Goal: Book appointment/travel/reservation

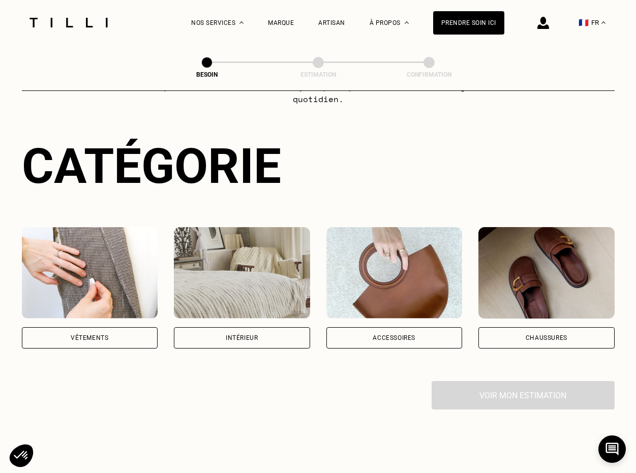
scroll to position [94, 0]
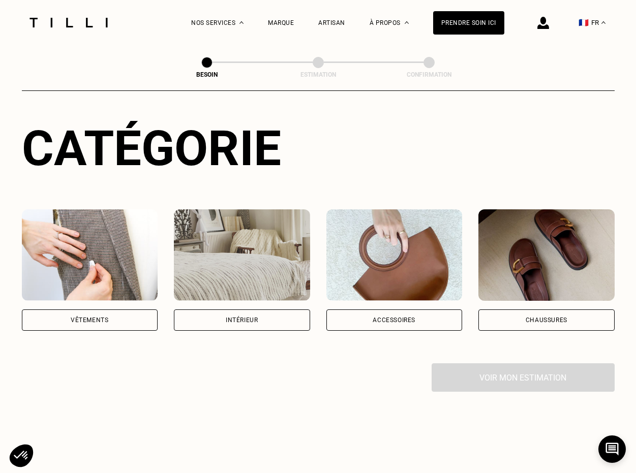
click at [113, 310] on div "Vêtements" at bounding box center [90, 320] width 136 height 21
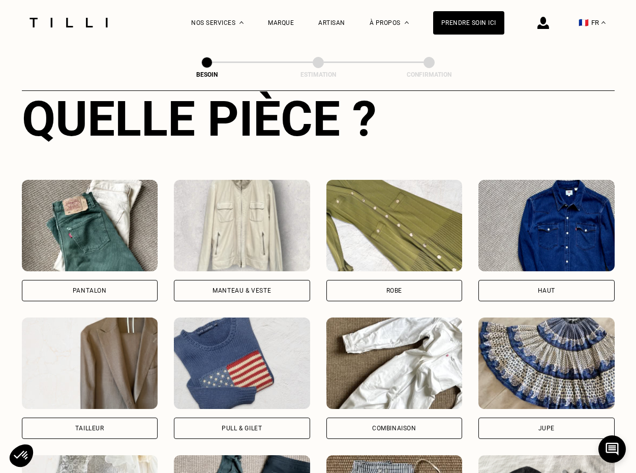
scroll to position [408, 0]
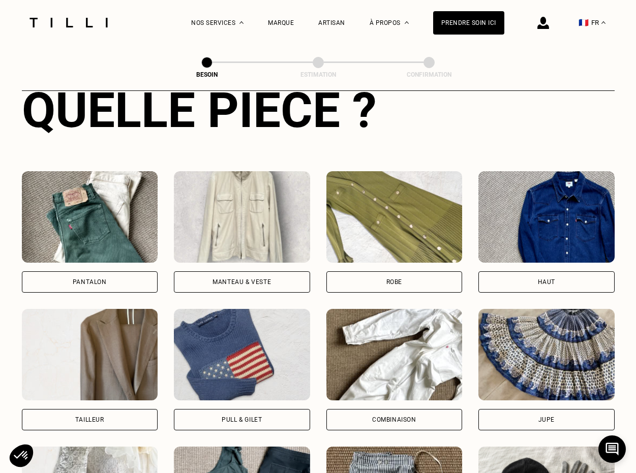
click at [102, 271] on div "Pantalon" at bounding box center [90, 281] width 136 height 21
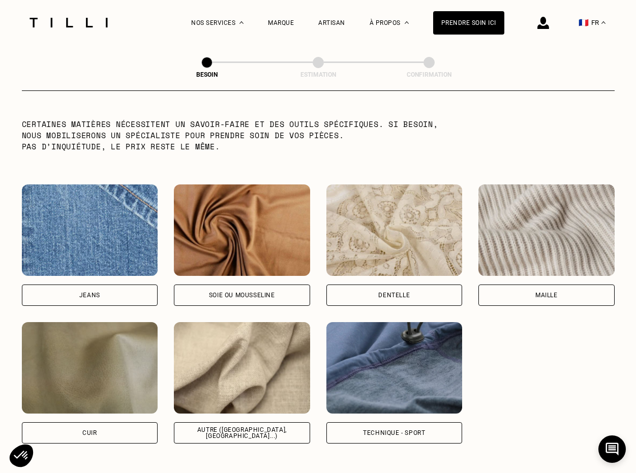
scroll to position [1025, 0]
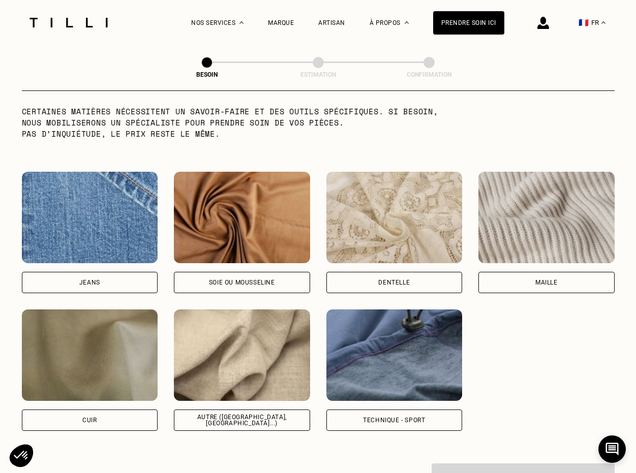
click at [522, 272] on div "Maille" at bounding box center [546, 282] width 136 height 21
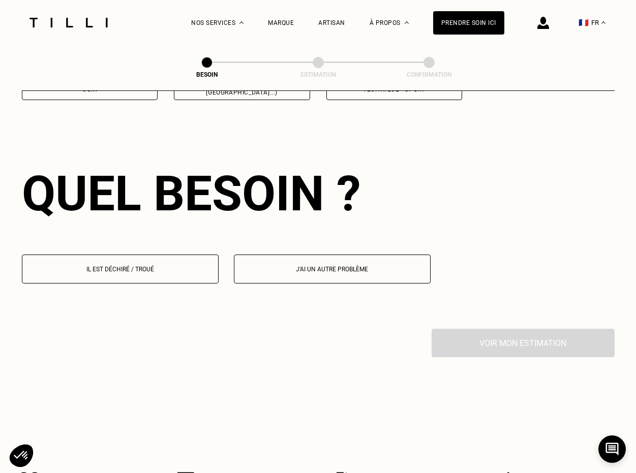
scroll to position [1362, 0]
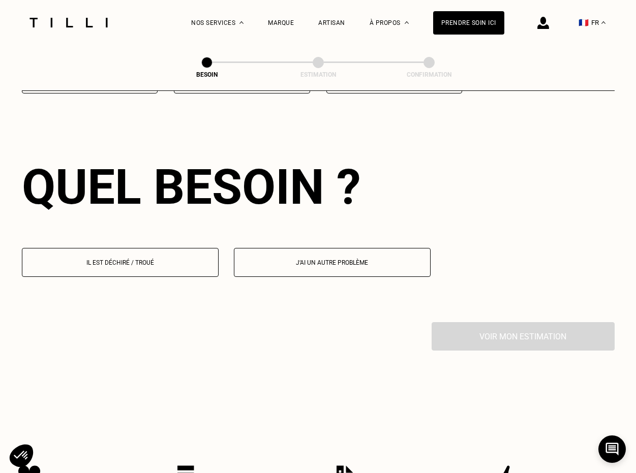
click at [340, 259] on p "J‘ai un autre problème" at bounding box center [332, 262] width 186 height 7
select select "FR"
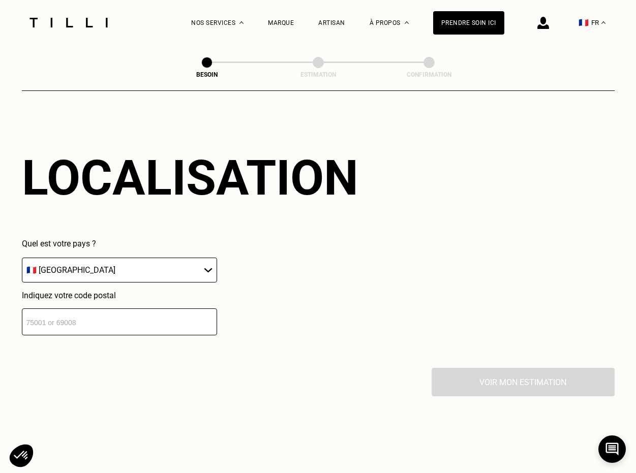
scroll to position [1573, 0]
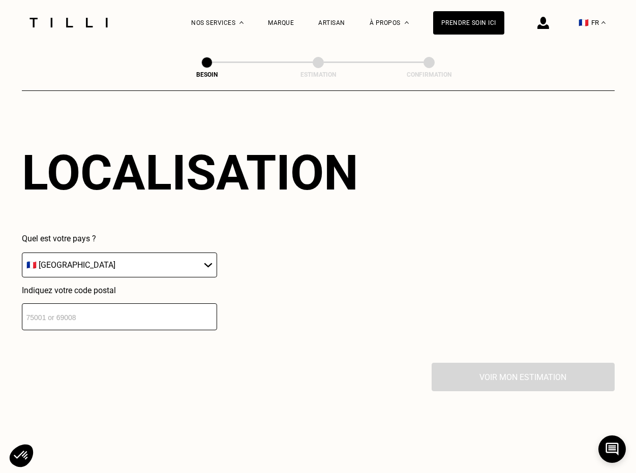
click at [165, 309] on input "number" at bounding box center [119, 316] width 195 height 27
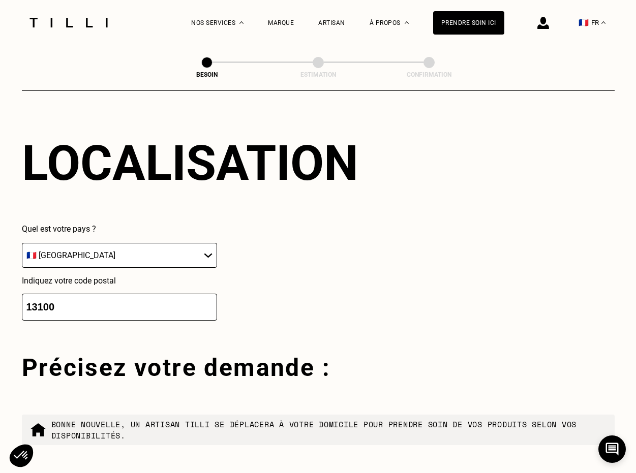
type input "13100"
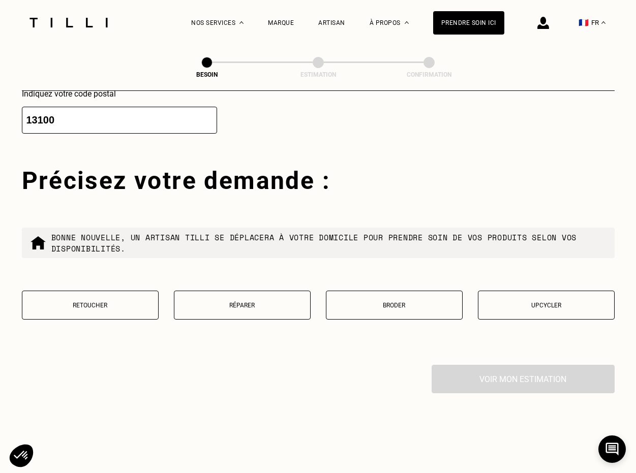
scroll to position [1813, 0]
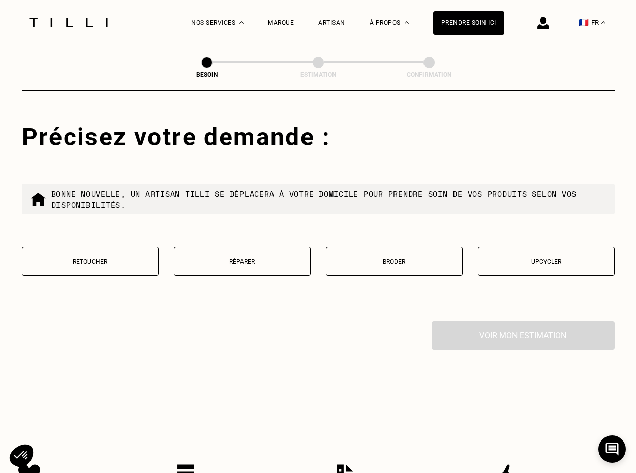
click at [115, 260] on button "Retoucher" at bounding box center [90, 261] width 137 height 29
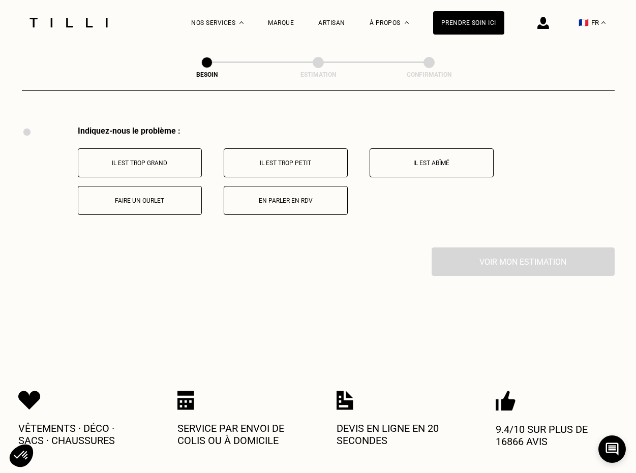
scroll to position [2012, 0]
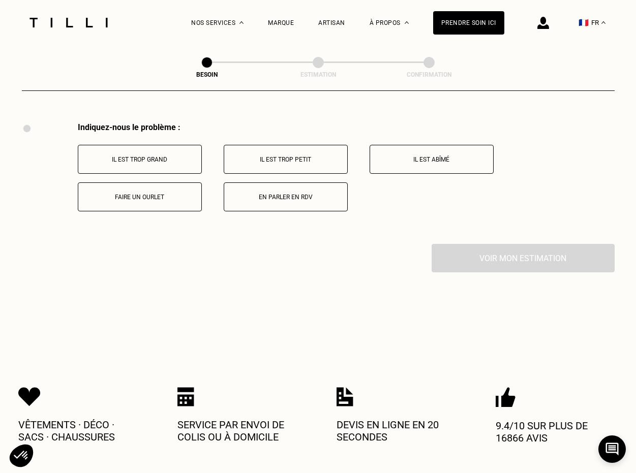
click at [141, 194] on p "Faire un ourlet" at bounding box center [139, 197] width 113 height 7
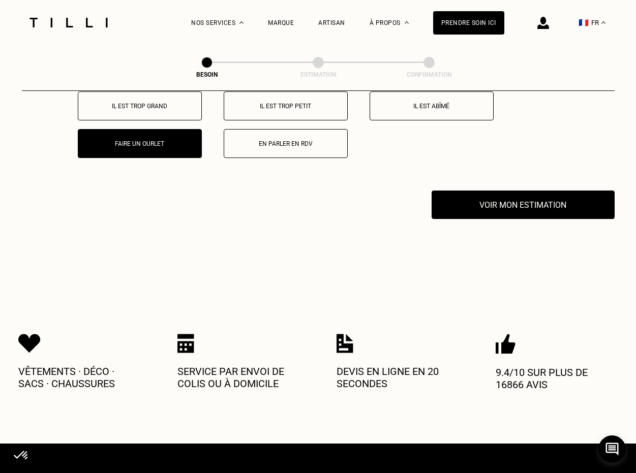
scroll to position [1969, 0]
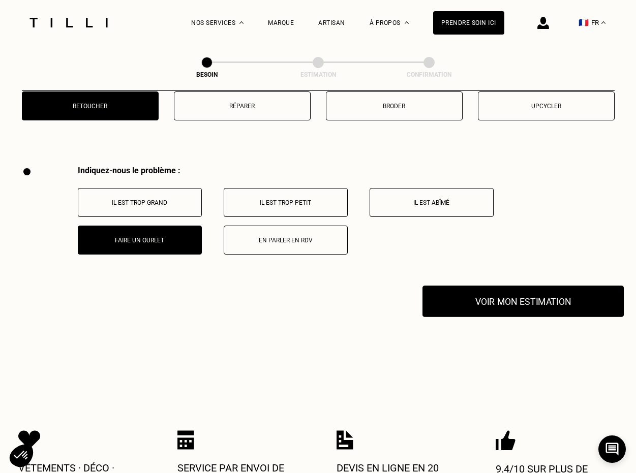
click at [519, 287] on button "Voir mon estimation" at bounding box center [522, 302] width 201 height 32
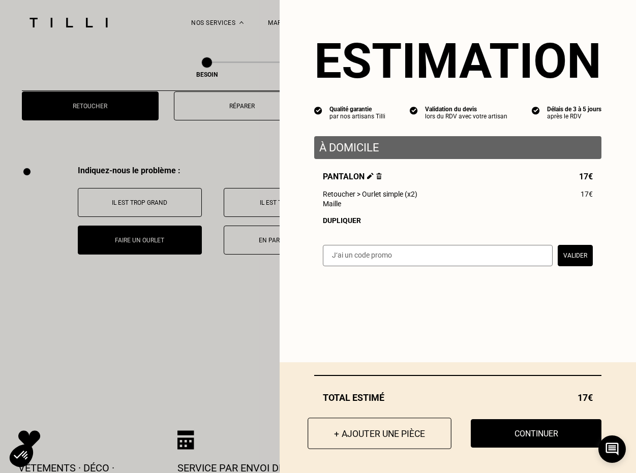
click at [376, 429] on button "+ Ajouter une pièce" at bounding box center [380, 434] width 144 height 32
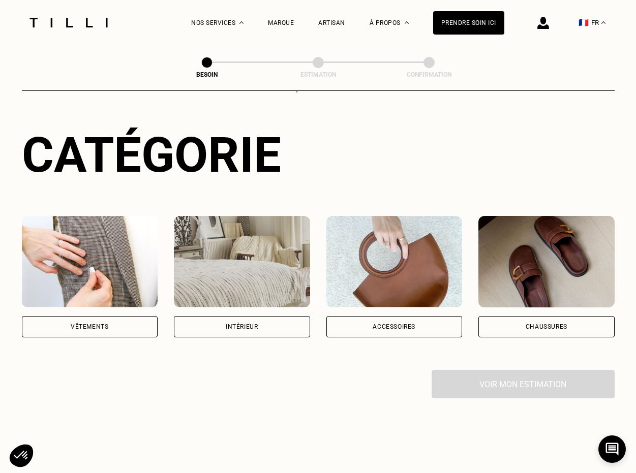
scroll to position [88, 0]
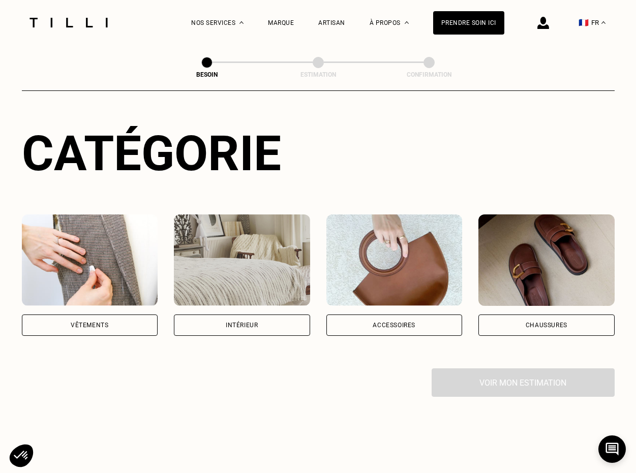
click at [119, 315] on div "Vêtements" at bounding box center [90, 325] width 136 height 21
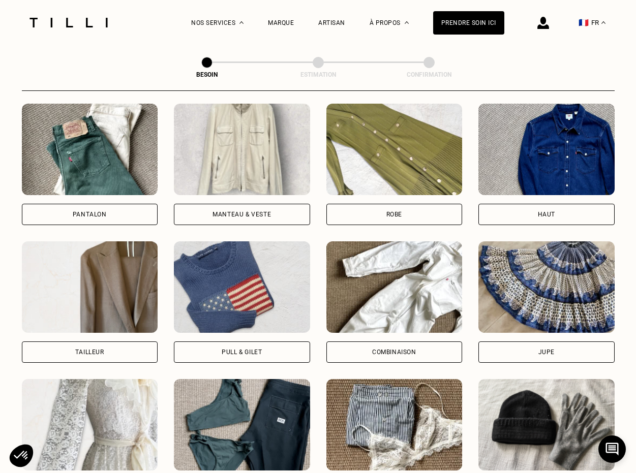
click at [132, 204] on div "Pantalon" at bounding box center [90, 214] width 136 height 21
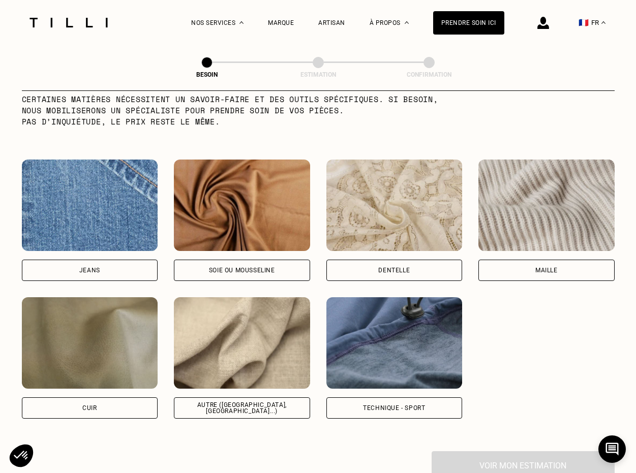
scroll to position [1041, 0]
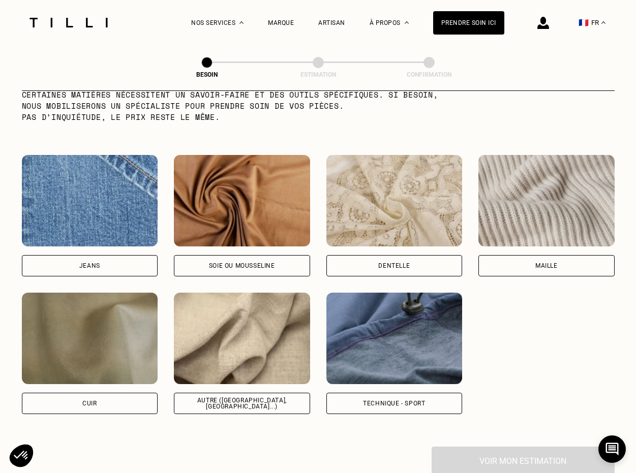
click at [254, 397] on div "Autre ([GEOGRAPHIC_DATA], [GEOGRAPHIC_DATA]...)" at bounding box center [241, 403] width 119 height 12
select select "FR"
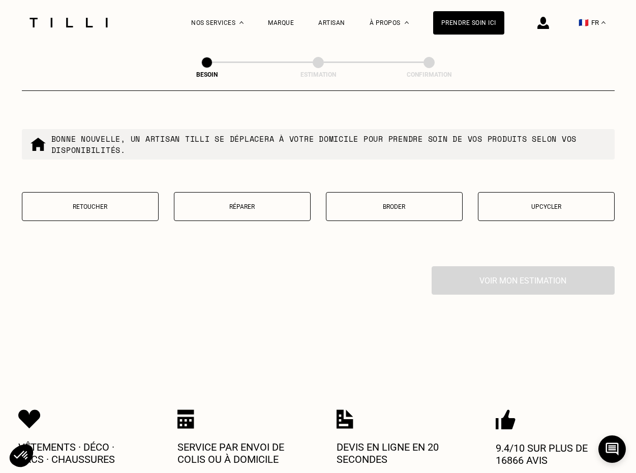
scroll to position [1734, 0]
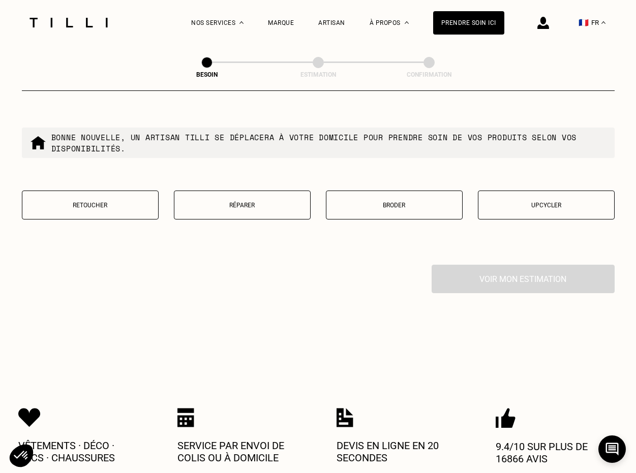
click at [119, 191] on button "Retoucher" at bounding box center [90, 205] width 137 height 29
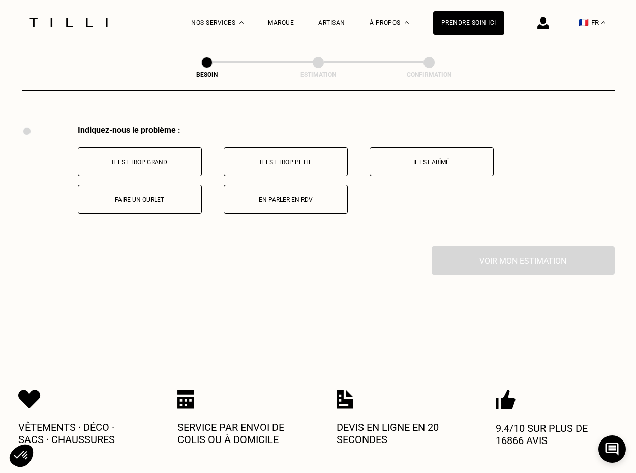
scroll to position [1876, 0]
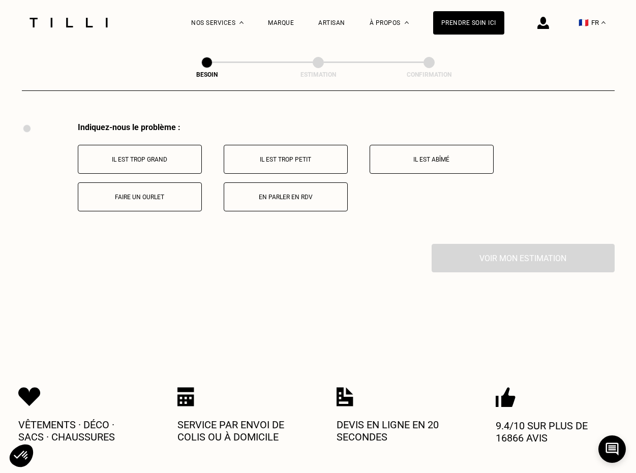
click at [151, 194] on p "Faire un ourlet" at bounding box center [139, 197] width 113 height 7
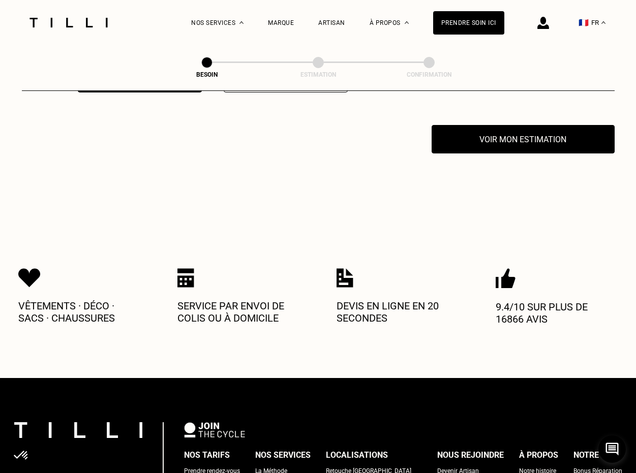
scroll to position [1998, 0]
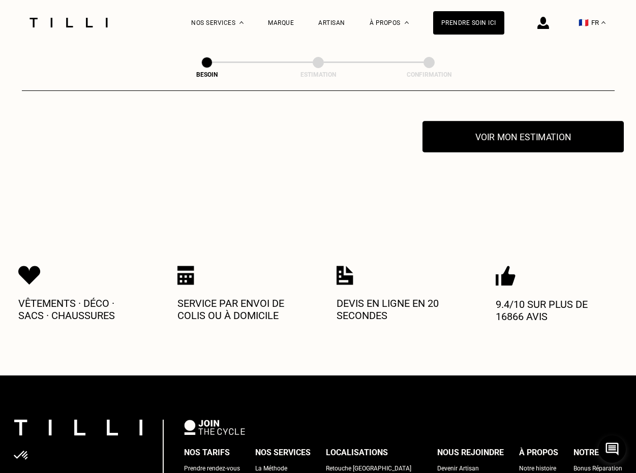
click at [505, 126] on button "Voir mon estimation" at bounding box center [522, 137] width 201 height 32
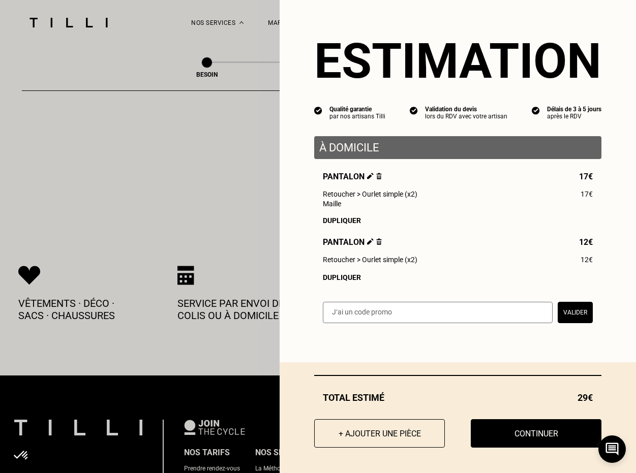
click at [348, 278] on div "Dupliquer" at bounding box center [458, 277] width 270 height 8
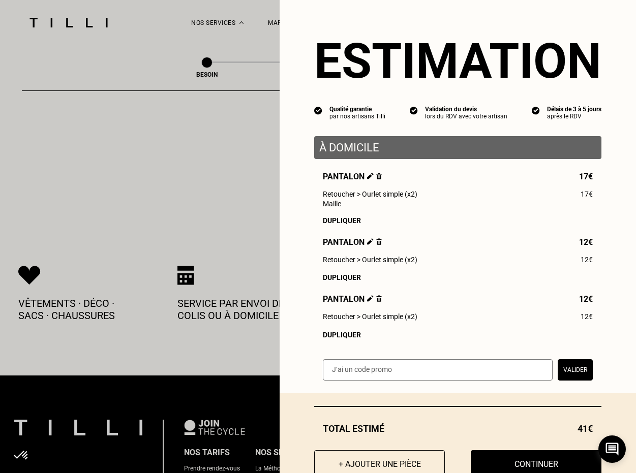
click at [357, 333] on div "Dupliquer" at bounding box center [458, 335] width 270 height 8
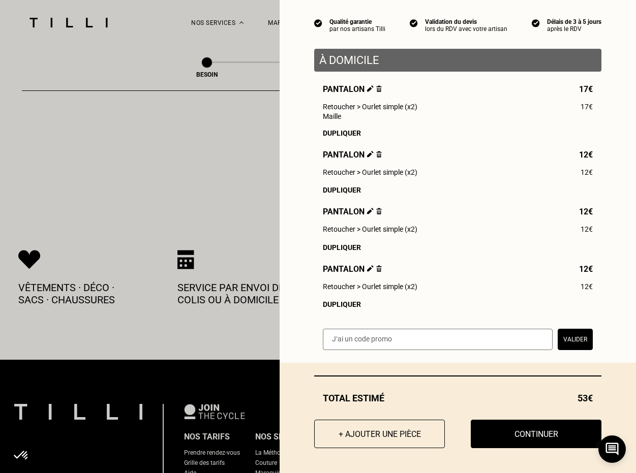
scroll to position [2015, 0]
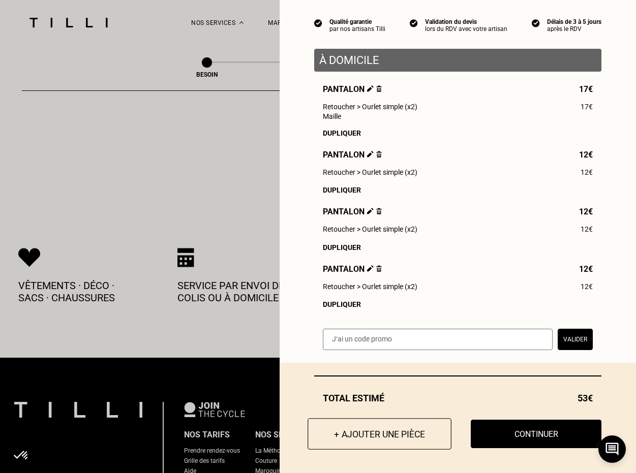
click at [359, 426] on button "+ Ajouter une pièce" at bounding box center [380, 434] width 144 height 32
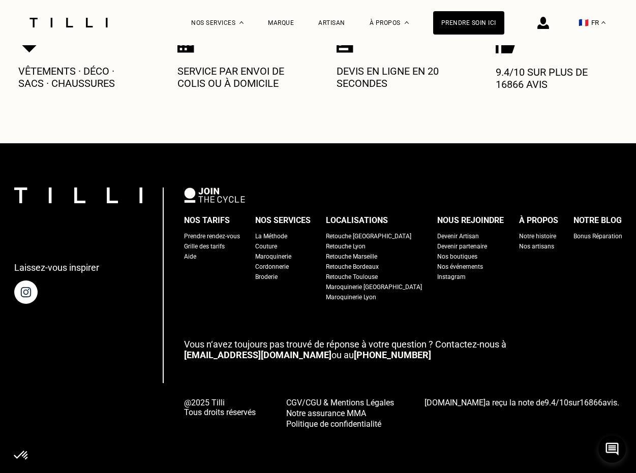
scroll to position [0, 0]
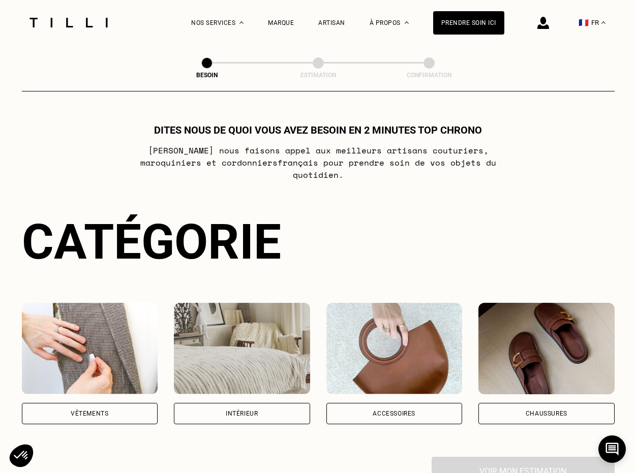
click at [122, 403] on div "Vêtements" at bounding box center [90, 413] width 136 height 21
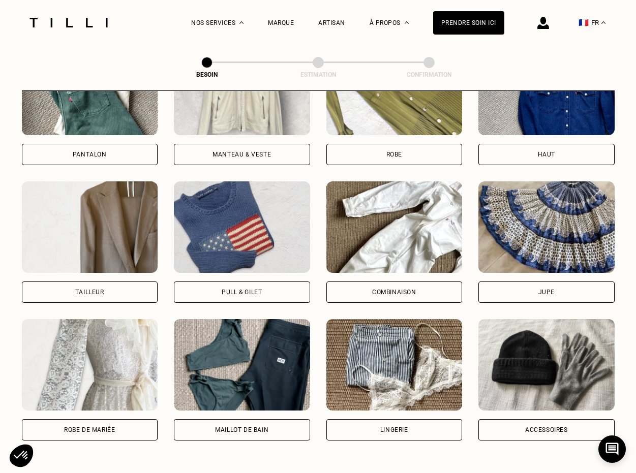
scroll to position [550, 0]
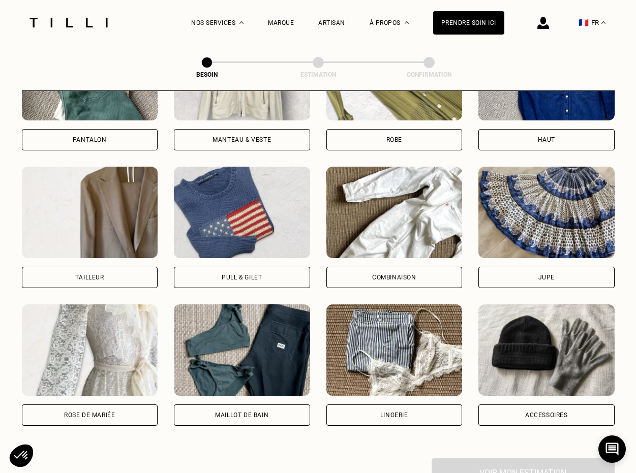
click at [257, 269] on div "Pull & gilet" at bounding box center [242, 277] width 136 height 21
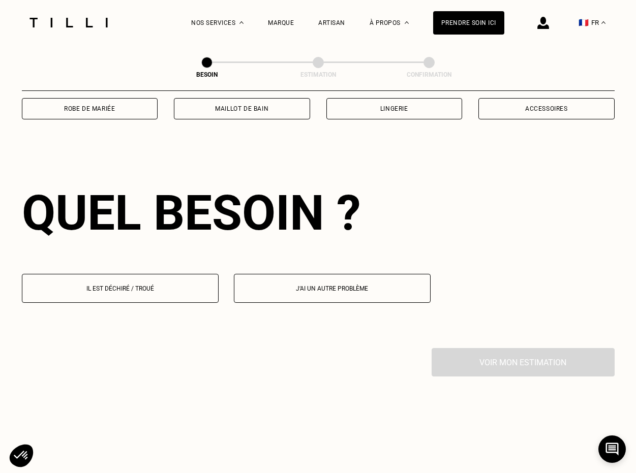
scroll to position [882, 0]
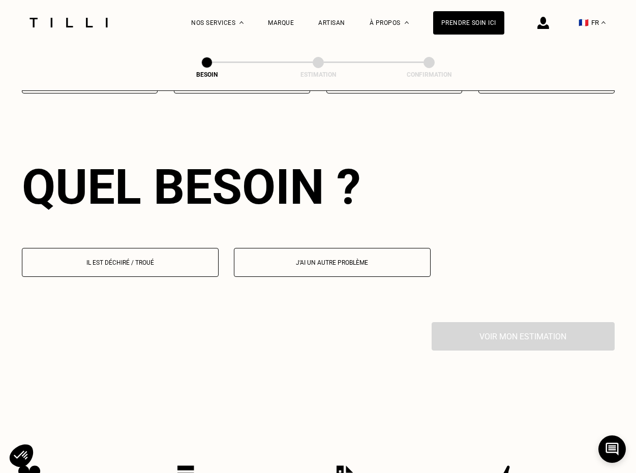
click at [157, 259] on p "Il est déchiré / troué" at bounding box center [120, 262] width 186 height 7
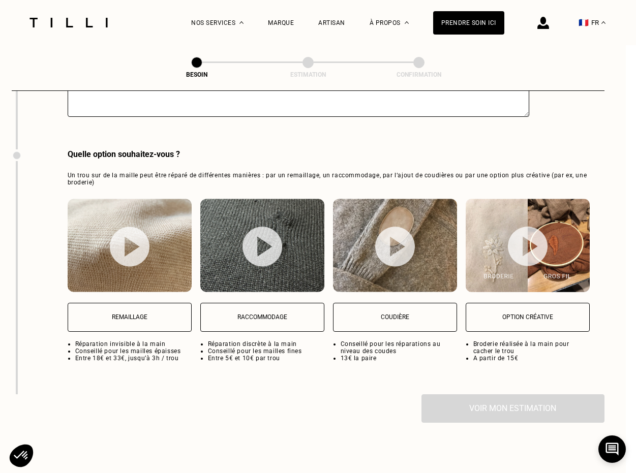
scroll to position [1277, 10]
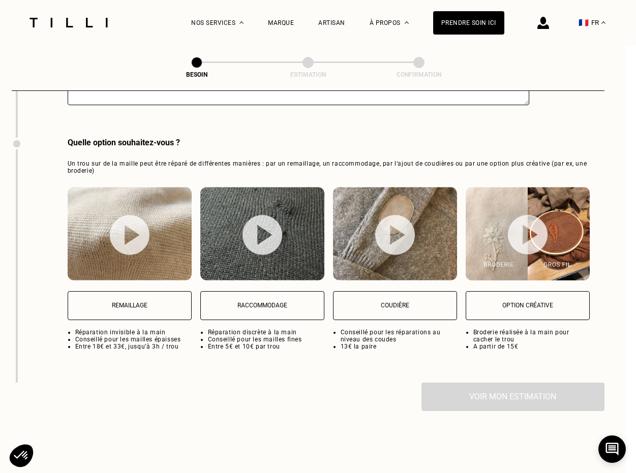
click at [256, 302] on p "Raccommodage" at bounding box center [262, 305] width 113 height 7
select select "FR"
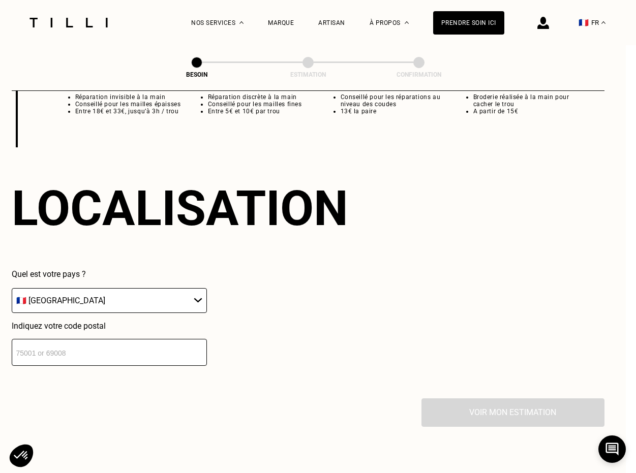
scroll to position [1533, 10]
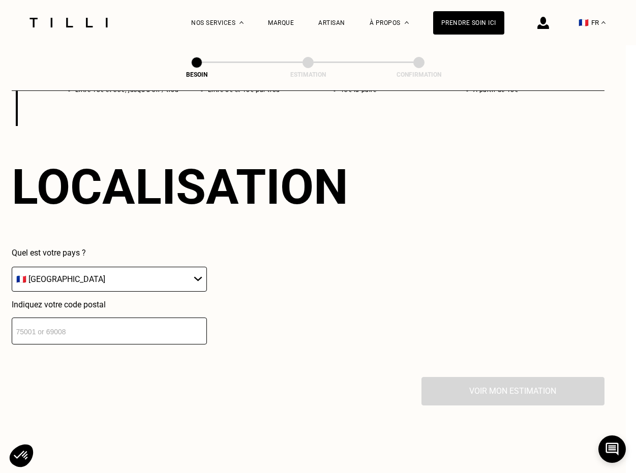
click at [149, 329] on input "number" at bounding box center [109, 331] width 195 height 27
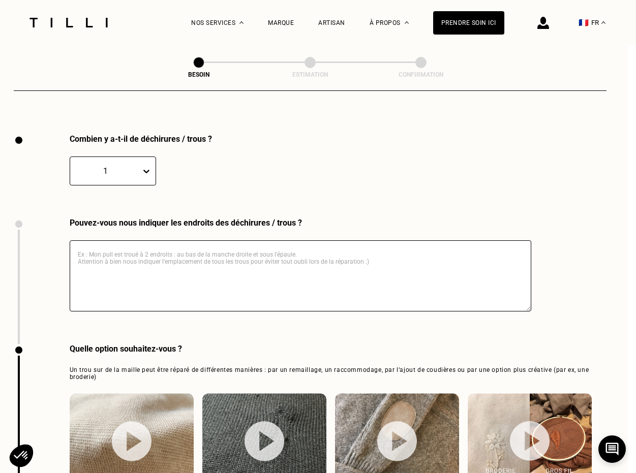
scroll to position [1068, 7]
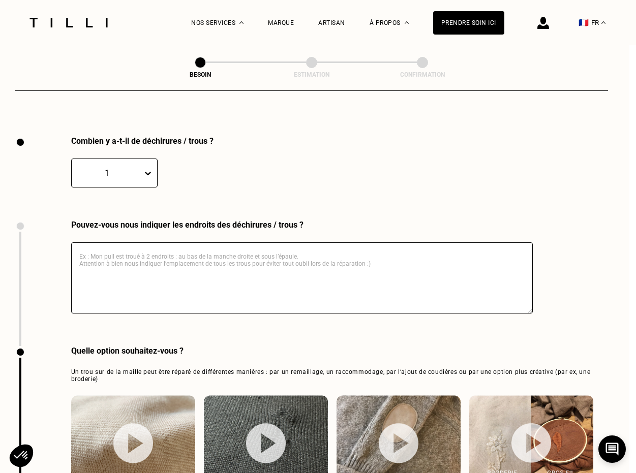
type input "13100"
click at [279, 254] on textarea at bounding box center [302, 277] width 462 height 71
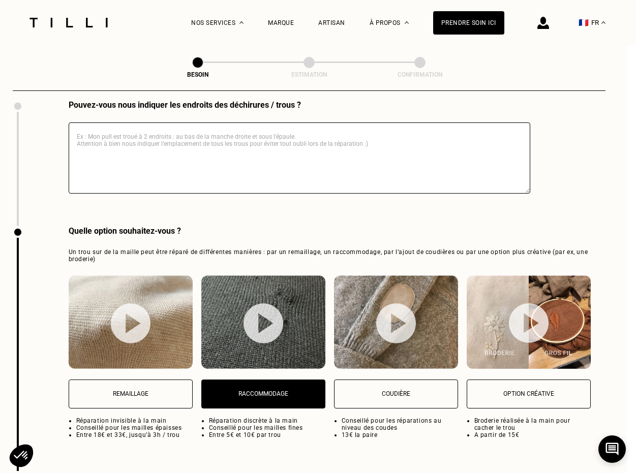
scroll to position [1141, 9]
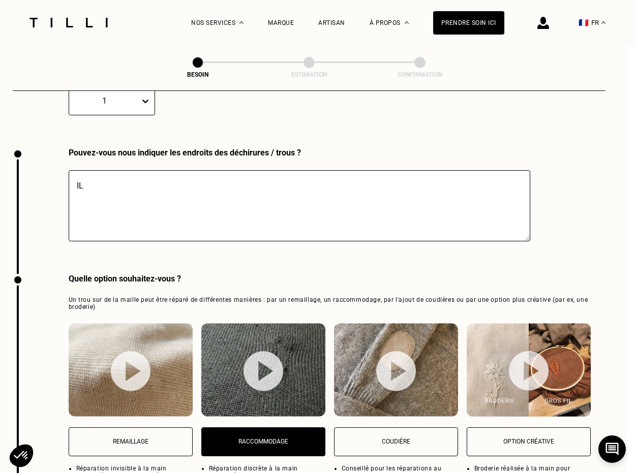
type textarea "I"
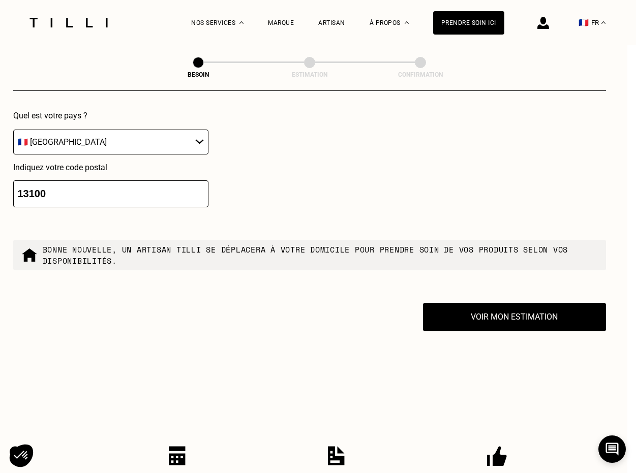
scroll to position [1703, 9]
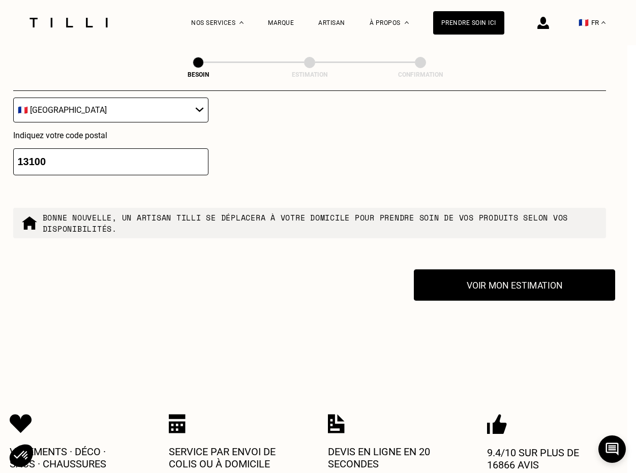
type textarea "mon pull a un accroc au bord de la manche gauche"
click at [471, 280] on button "Voir mon estimation" at bounding box center [514, 285] width 201 height 32
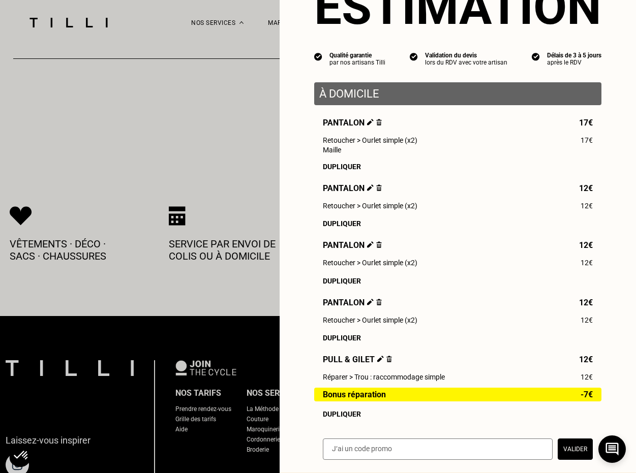
scroll to position [58, 0]
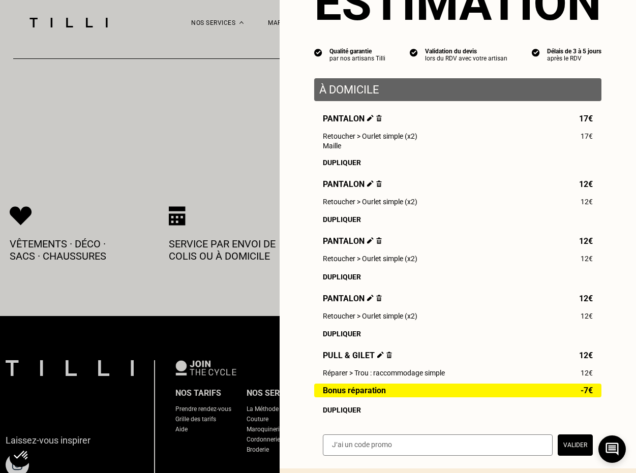
click at [623, 76] on div "Estimation Qualité garantie par nos artisans Tilli Validation du devis lors du …" at bounding box center [458, 205] width 356 height 527
click at [623, 69] on div "Estimation Qualité garantie par nos artisans Tilli Validation du devis lors du …" at bounding box center [458, 205] width 356 height 527
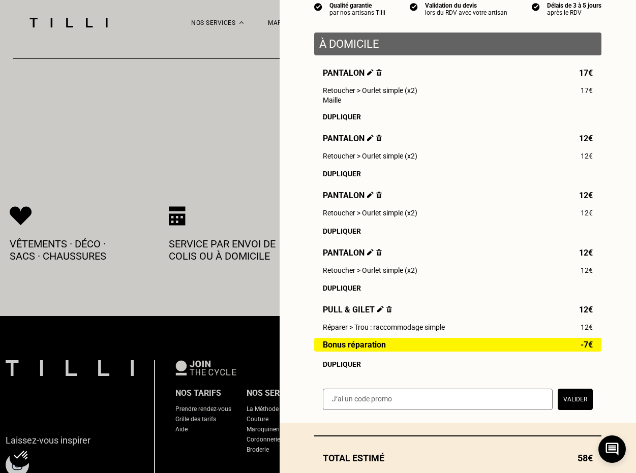
scroll to position [99, 0]
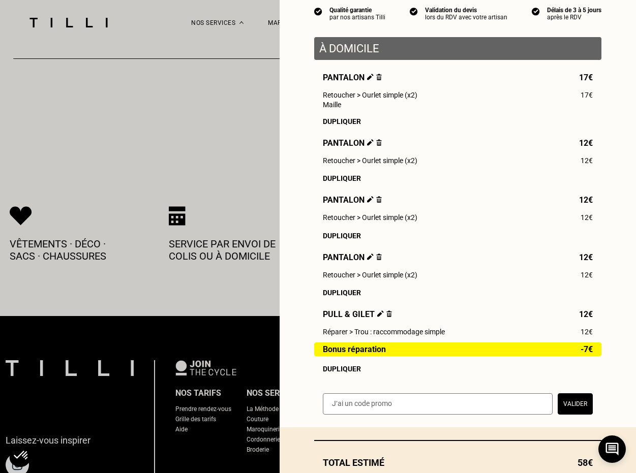
click at [341, 178] on div "Dupliquer" at bounding box center [458, 178] width 270 height 8
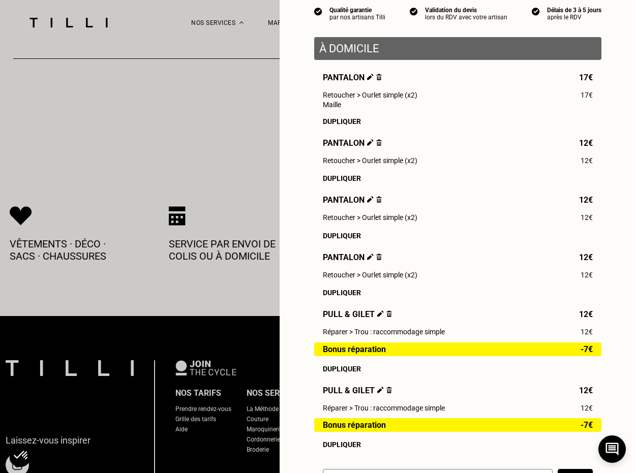
click at [378, 142] on img at bounding box center [379, 142] width 6 height 7
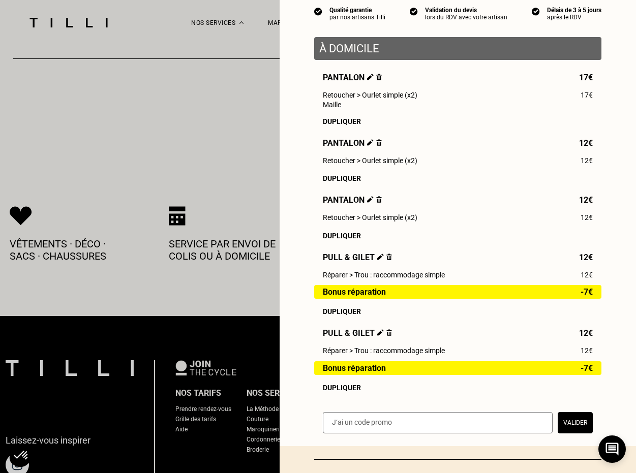
click at [378, 142] on img at bounding box center [379, 142] width 6 height 7
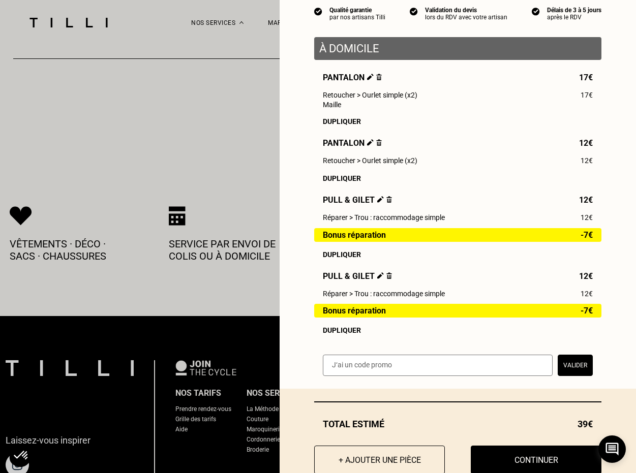
click at [387, 273] on img at bounding box center [389, 275] width 6 height 7
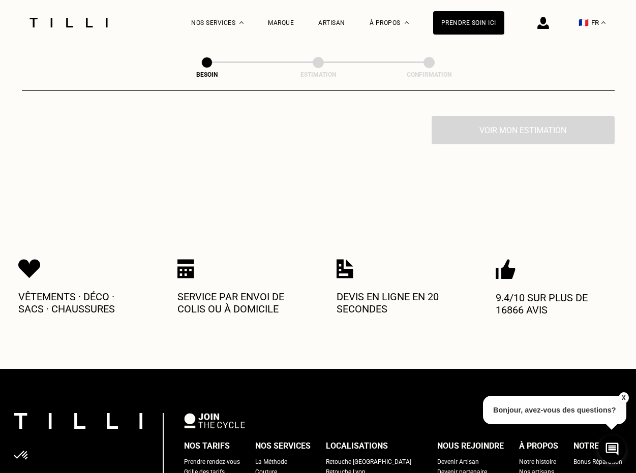
scroll to position [362, 0]
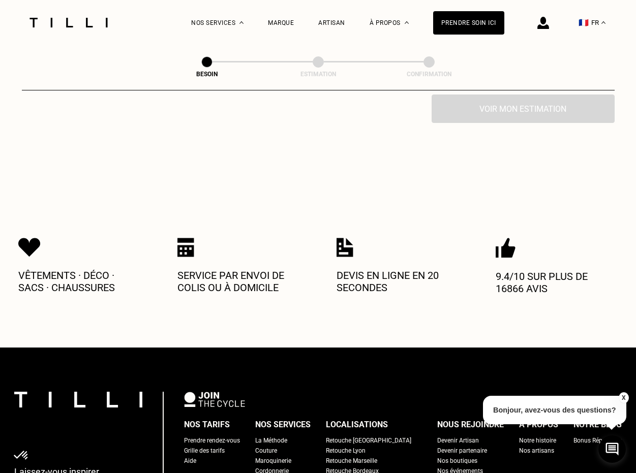
click at [521, 96] on div "Voir mon estimation" at bounding box center [318, 109] width 593 height 28
click at [473, 23] on div "Prendre soin ici" at bounding box center [468, 22] width 71 height 23
select select "FR"
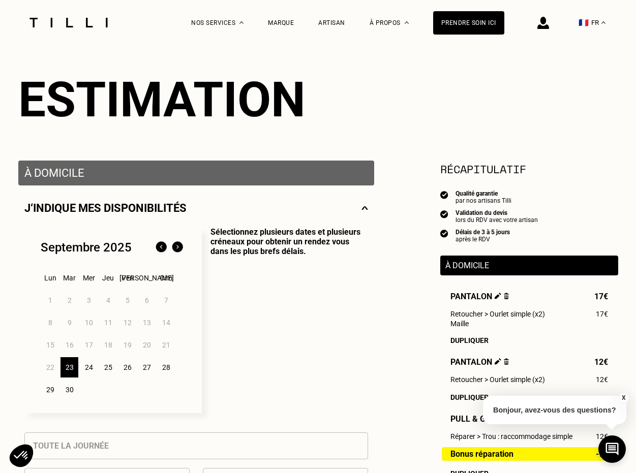
scroll to position [34, 0]
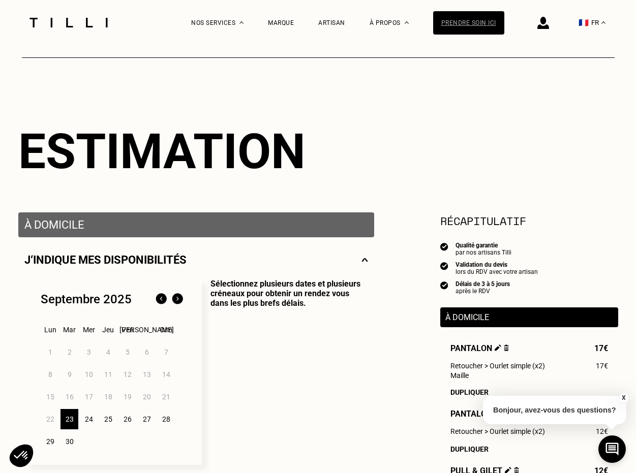
click at [467, 26] on div "Prendre soin ici" at bounding box center [468, 22] width 71 height 23
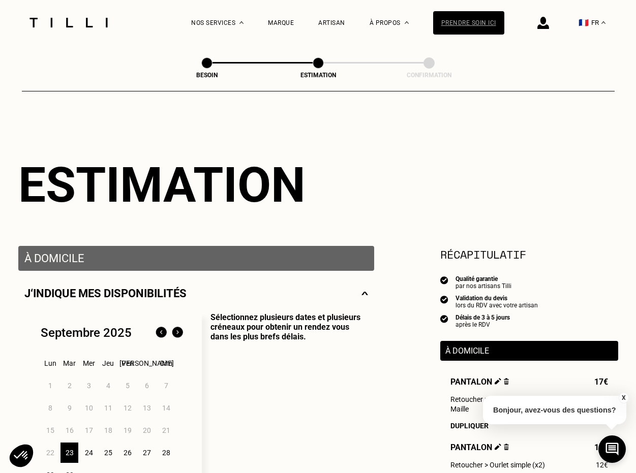
click at [466, 24] on div "Prendre soin ici" at bounding box center [468, 22] width 71 height 23
click at [208, 66] on span at bounding box center [206, 62] width 11 height 11
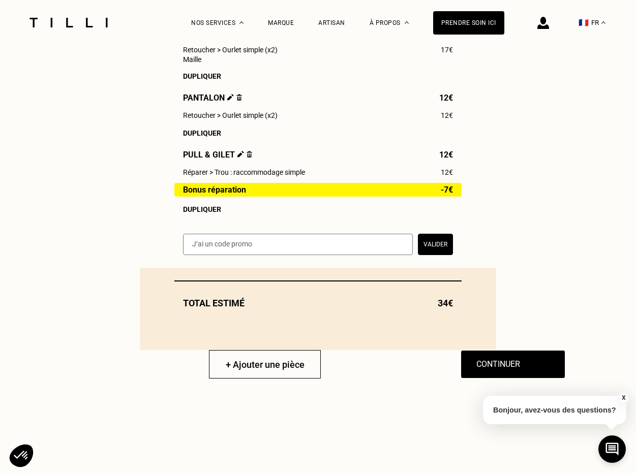
scroll to position [308, 0]
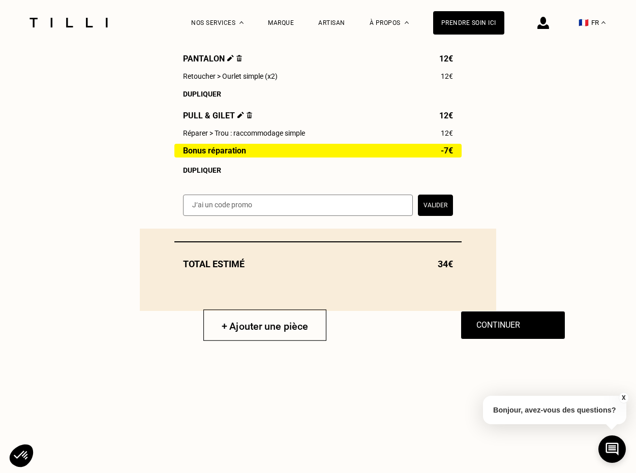
click at [260, 318] on button "+ Ajouter une pièce" at bounding box center [264, 326] width 123 height 32
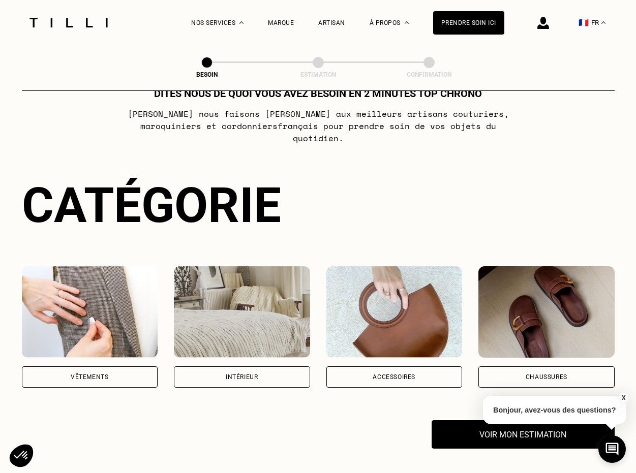
scroll to position [131, 0]
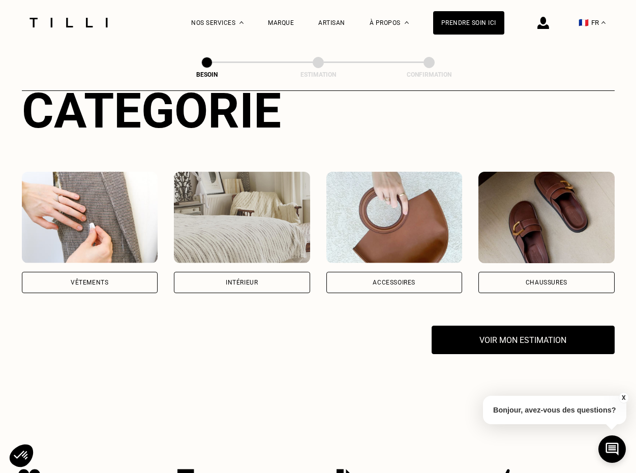
click at [112, 280] on div "Vêtements" at bounding box center [90, 282] width 136 height 21
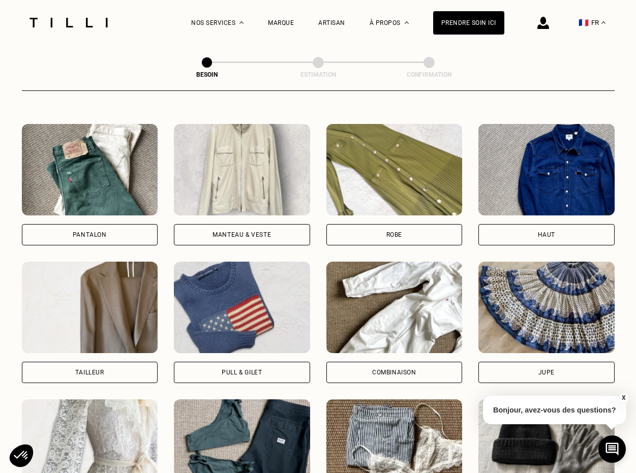
scroll to position [468, 0]
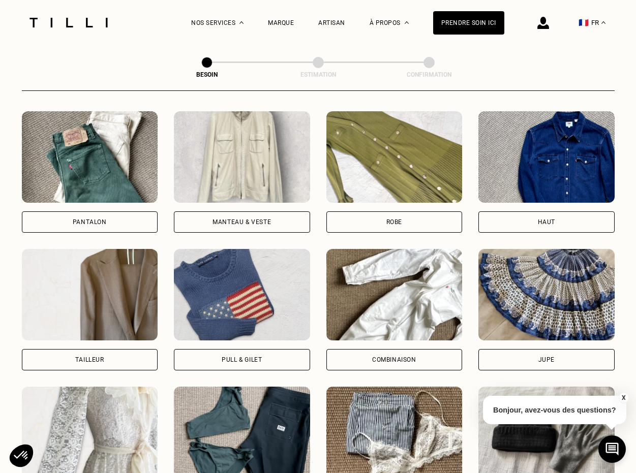
click at [133, 216] on div "Pantalon" at bounding box center [90, 221] width 136 height 21
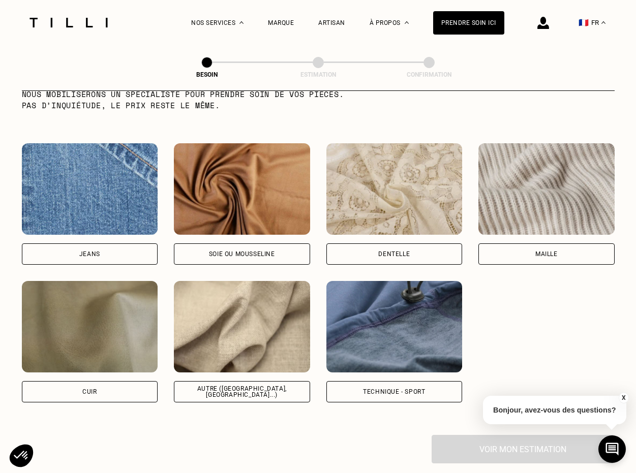
scroll to position [1054, 0]
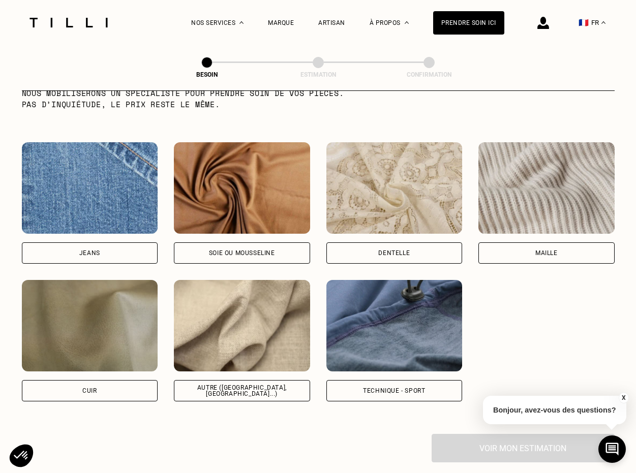
click at [249, 385] on div "Autre ([GEOGRAPHIC_DATA], [GEOGRAPHIC_DATA]...)" at bounding box center [241, 391] width 119 height 12
select select "FR"
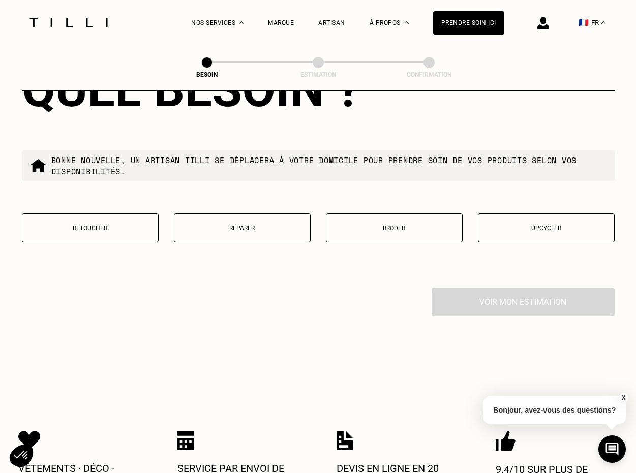
scroll to position [1744, 0]
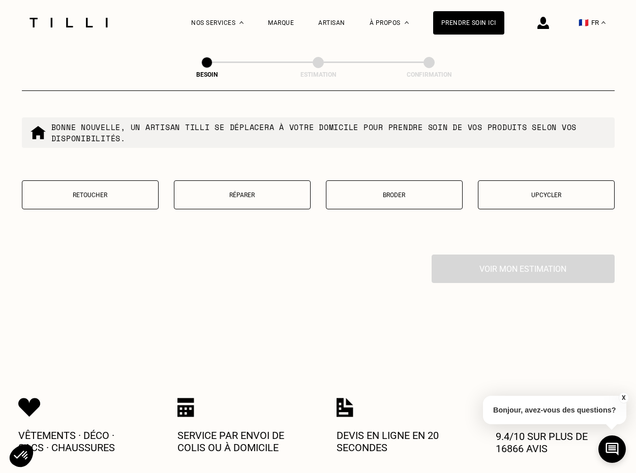
click at [236, 197] on button "Réparer" at bounding box center [242, 194] width 137 height 29
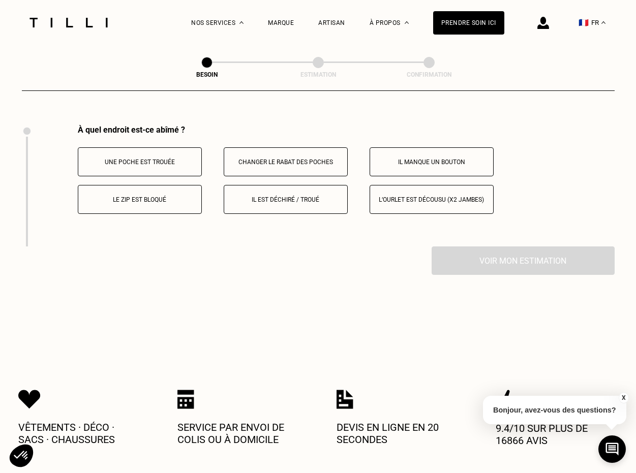
scroll to position [1876, 0]
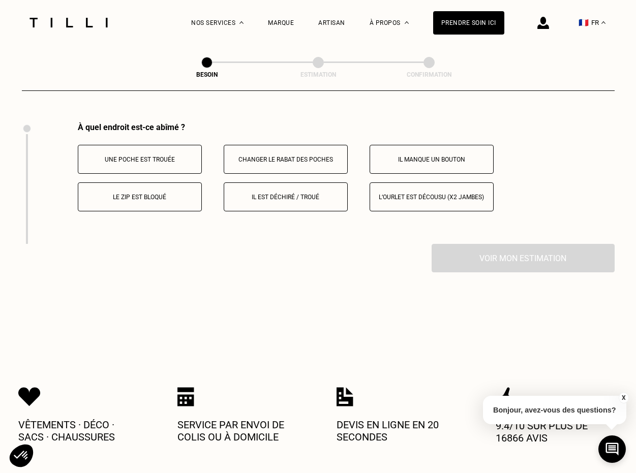
click at [310, 183] on button "Il est déchiré / troué" at bounding box center [286, 196] width 124 height 29
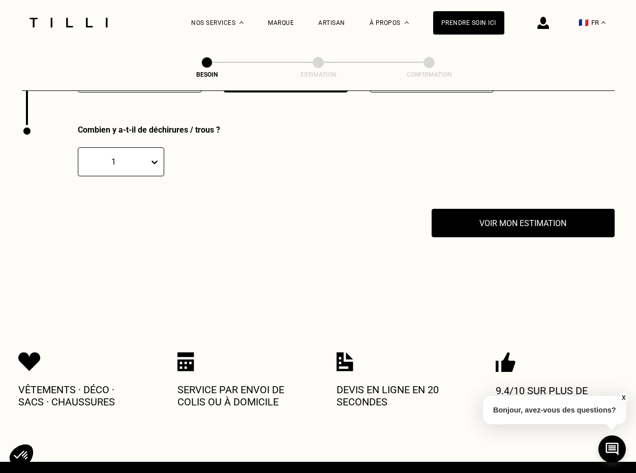
scroll to position [1998, 0]
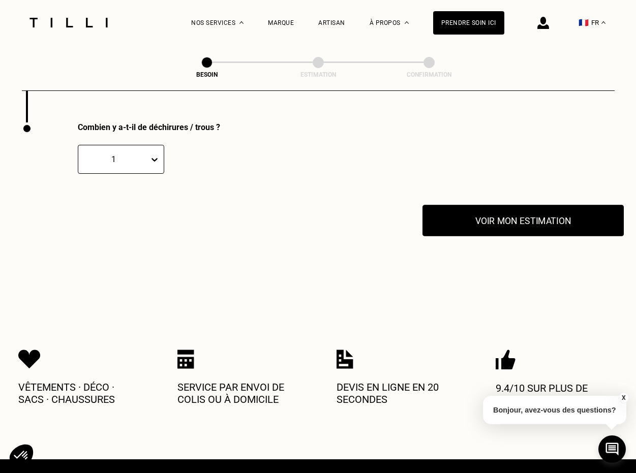
click at [497, 209] on button "Voir mon estimation" at bounding box center [522, 221] width 201 height 32
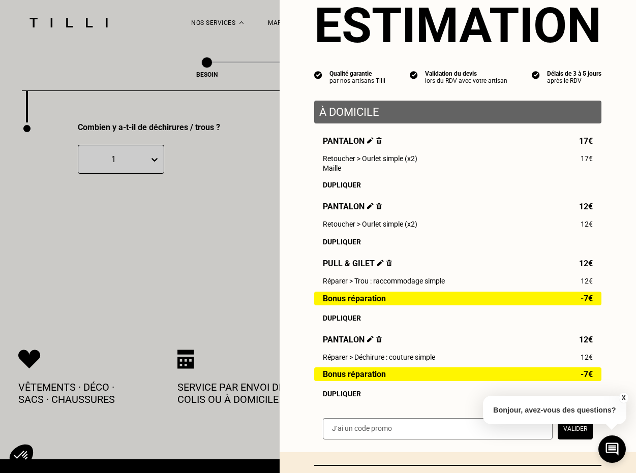
scroll to position [39, 0]
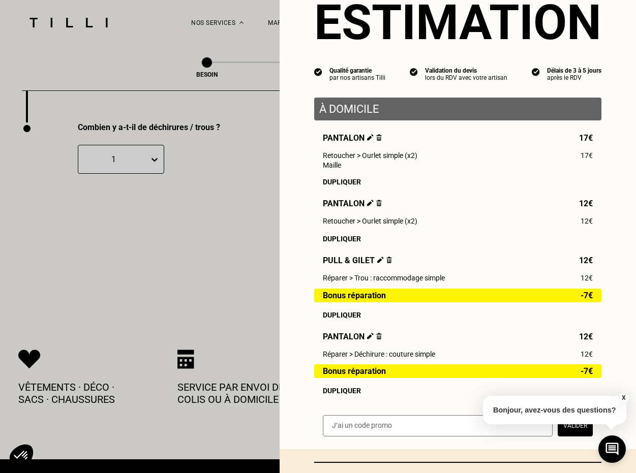
click at [621, 399] on button "X" at bounding box center [623, 397] width 10 height 11
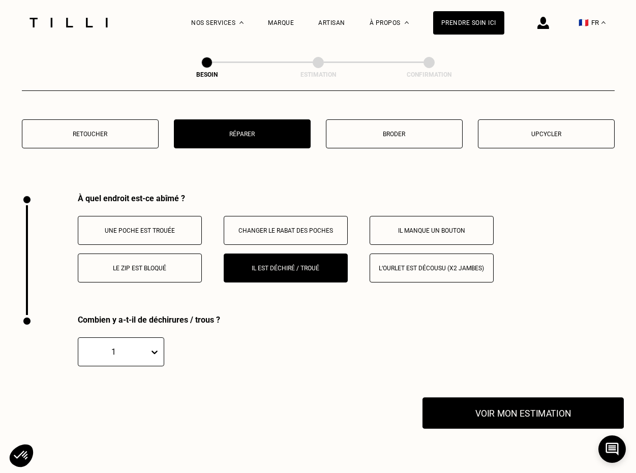
scroll to position [1814, 0]
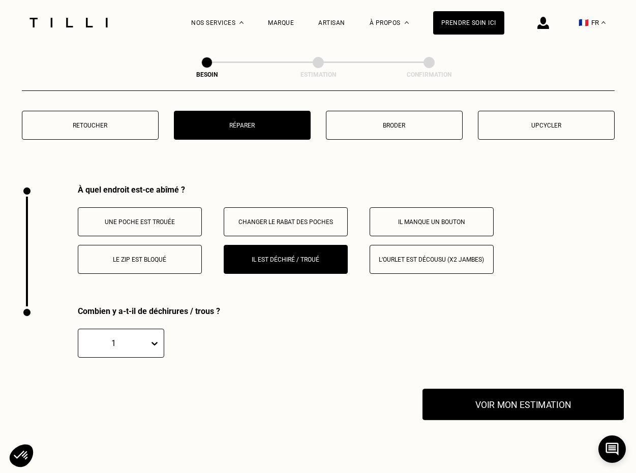
click at [538, 406] on button "Voir mon estimation" at bounding box center [522, 405] width 201 height 32
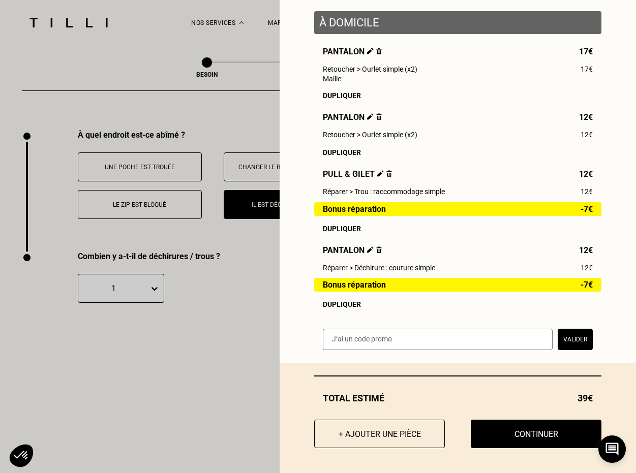
scroll to position [1870, 0]
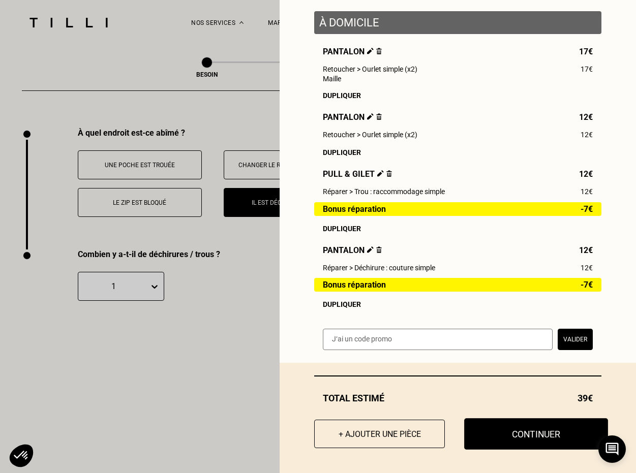
click at [538, 432] on button "Continuer" at bounding box center [536, 434] width 144 height 32
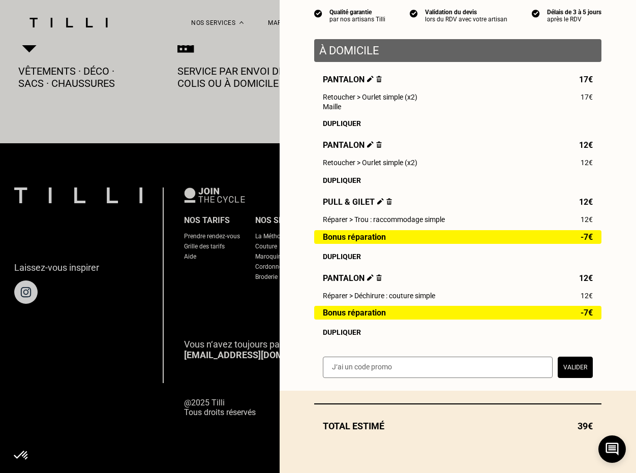
select select "FR"
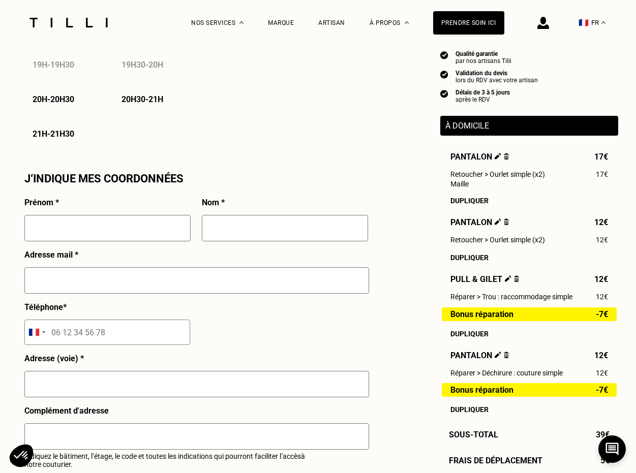
scroll to position [813, 0]
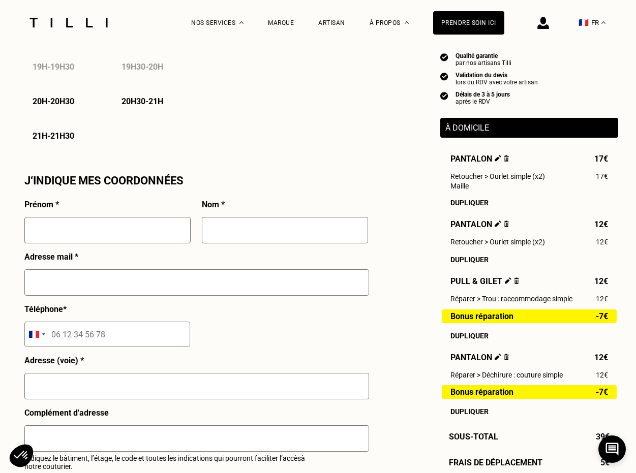
click at [508, 223] on img at bounding box center [507, 224] width 6 height 7
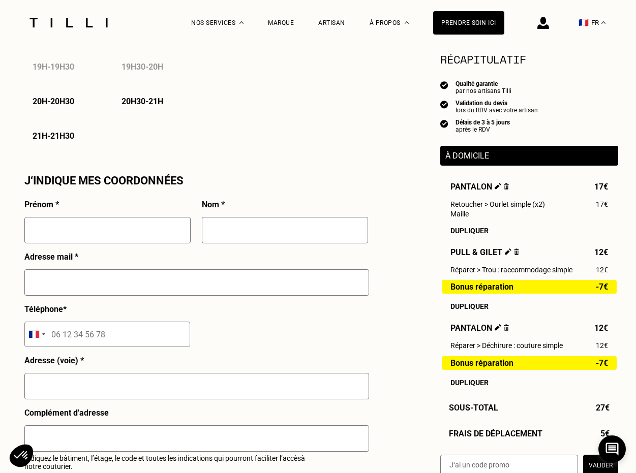
click at [627, 109] on div "Besoin Estimation Confirmation Estimation Récapitulatif Qualité garantie par no…" at bounding box center [318, 67] width 731 height 1668
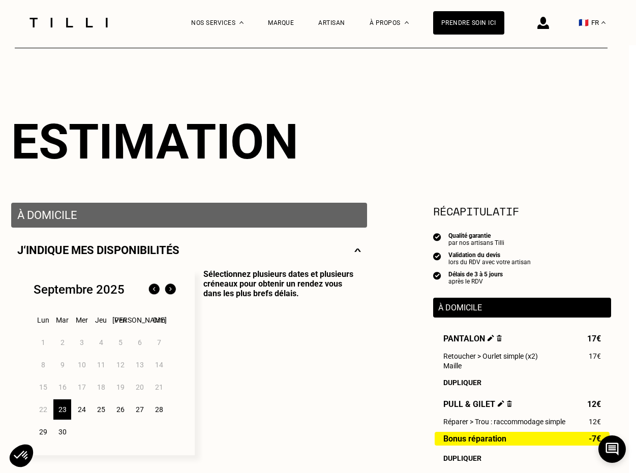
scroll to position [69, 7]
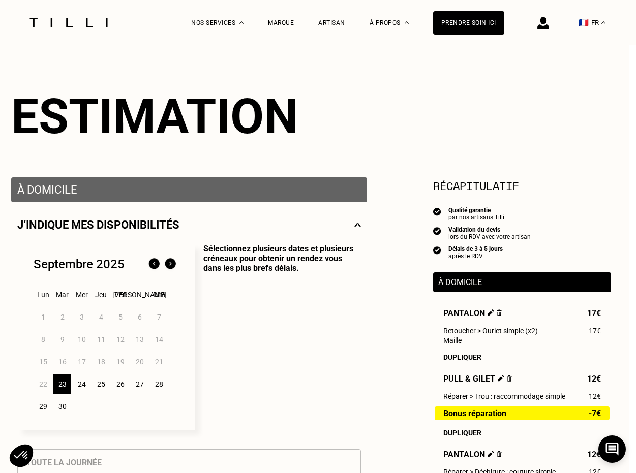
click at [472, 282] on p "À domicile" at bounding box center [522, 283] width 168 height 10
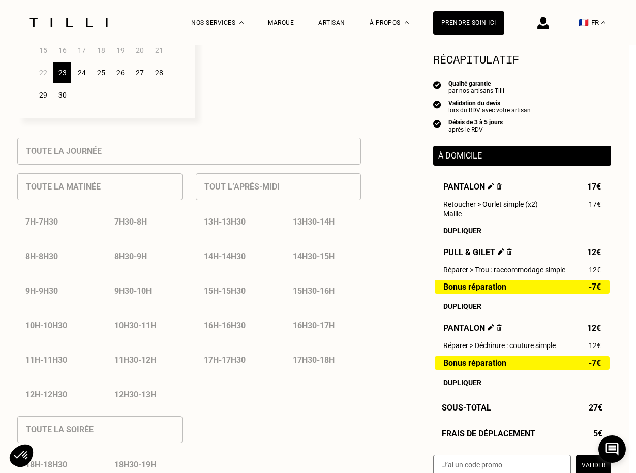
scroll to position [401, 7]
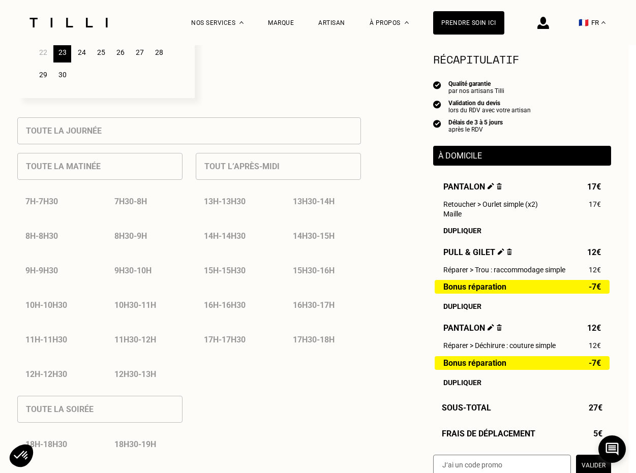
click at [543, 19] on img at bounding box center [543, 23] width 12 height 12
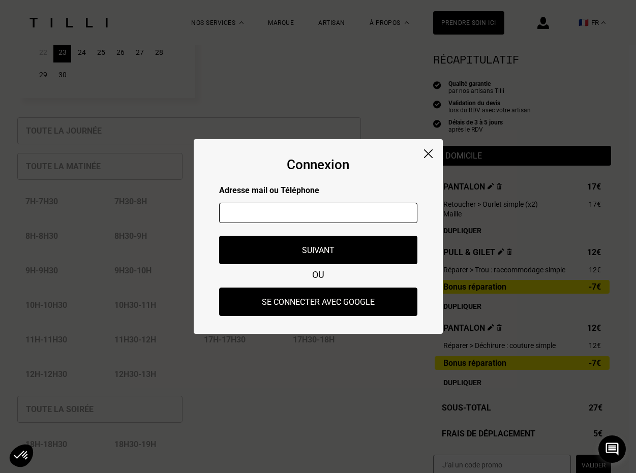
click at [316, 216] on input "text" at bounding box center [318, 213] width 198 height 20
type input "alb"
click at [423, 146] on div "Connexion Adresse mail ou Téléphone alb Adresse mail ou numéro de téléphone non…" at bounding box center [318, 236] width 249 height 195
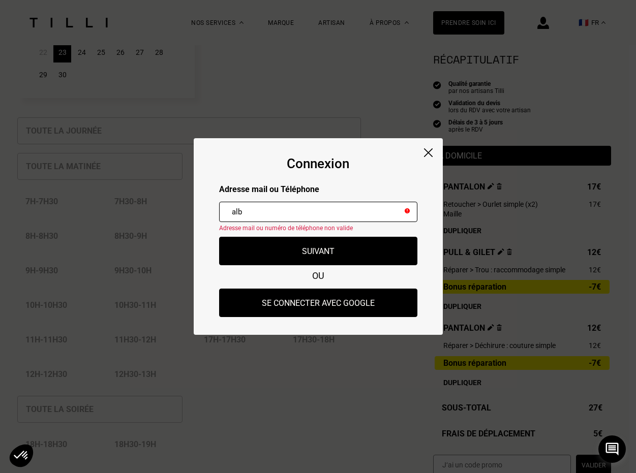
click at [427, 151] on img at bounding box center [428, 152] width 9 height 9
